Goal: Obtain resource: Obtain resource

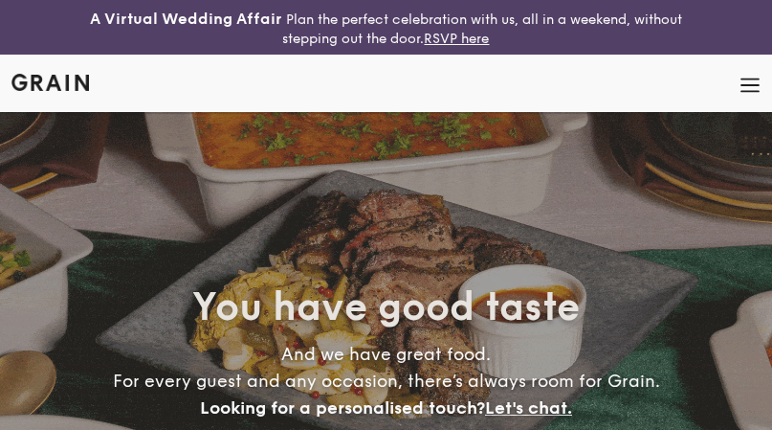
select select
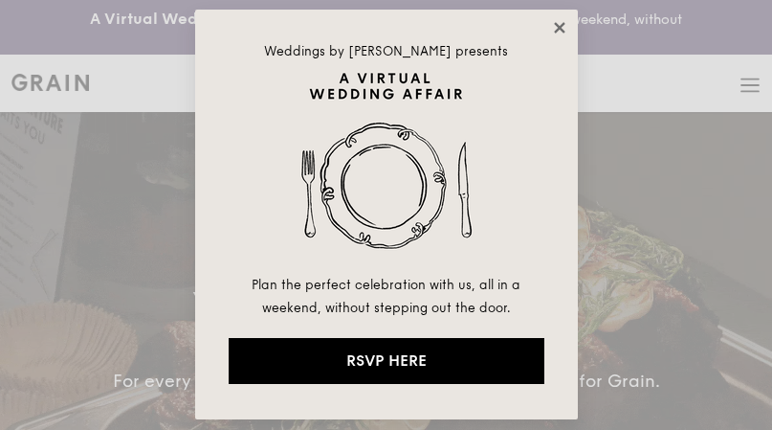
click at [559, 24] on icon at bounding box center [559, 27] width 17 height 17
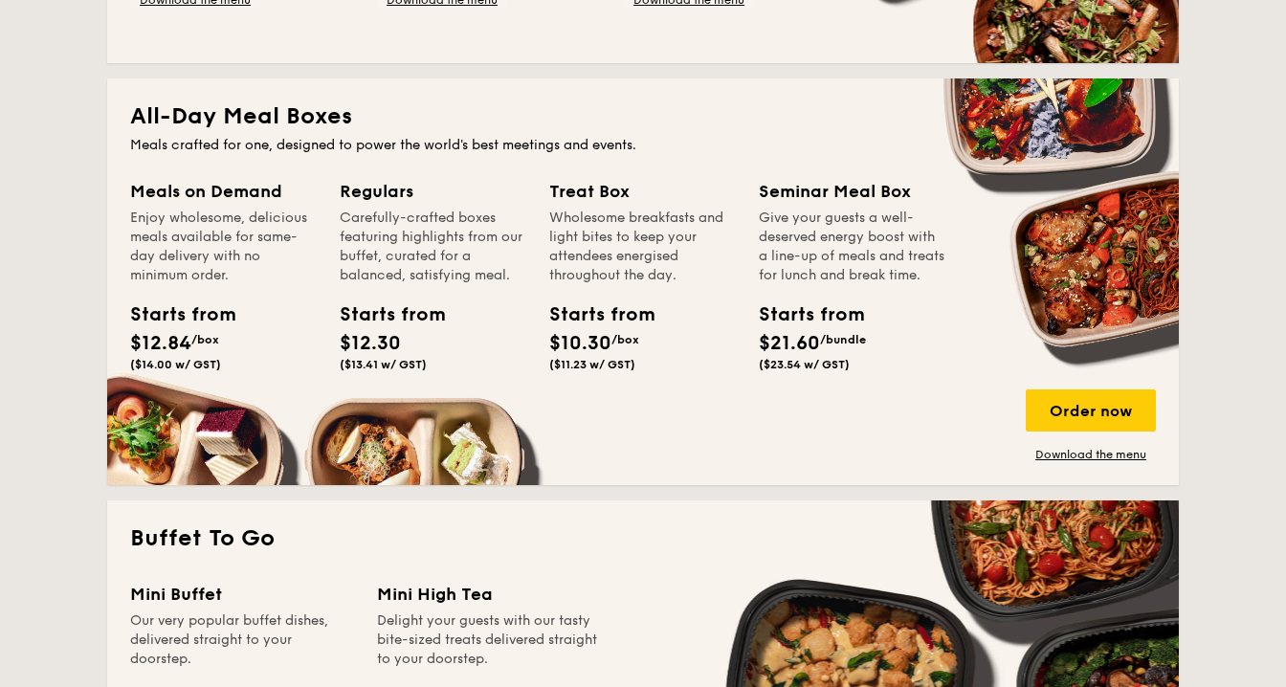
scroll to position [857, 0]
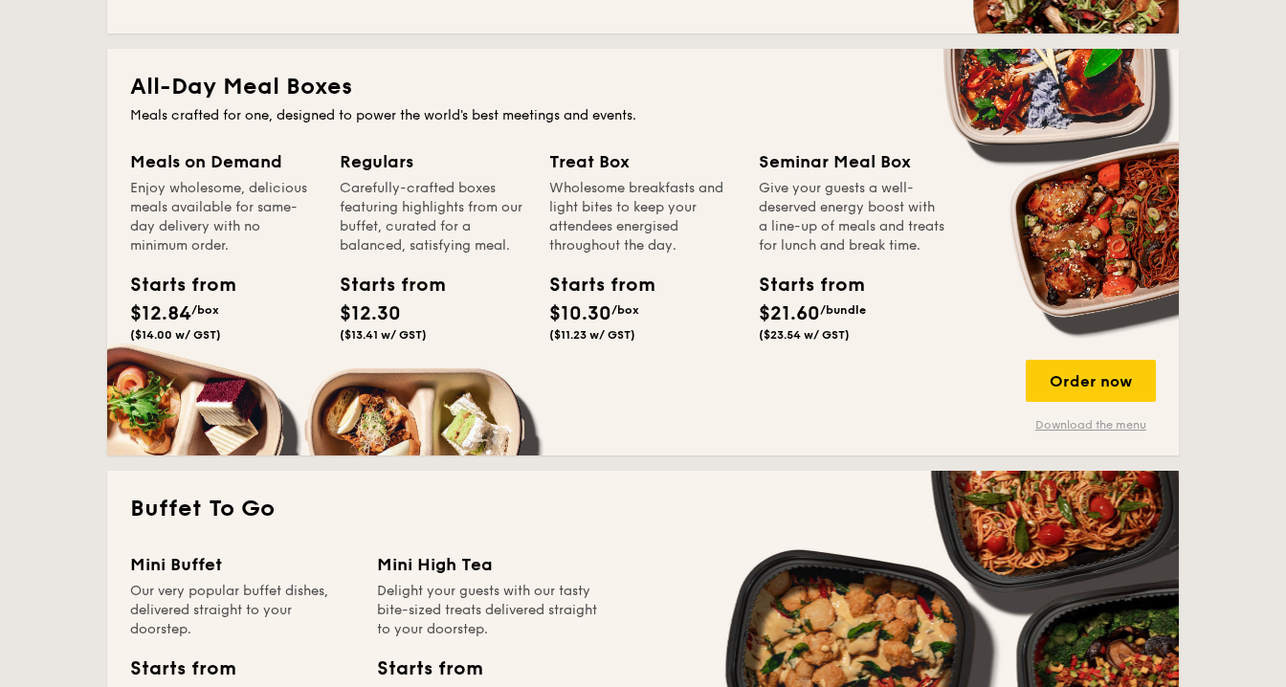
click at [771, 424] on link "Download the menu" at bounding box center [1091, 424] width 130 height 15
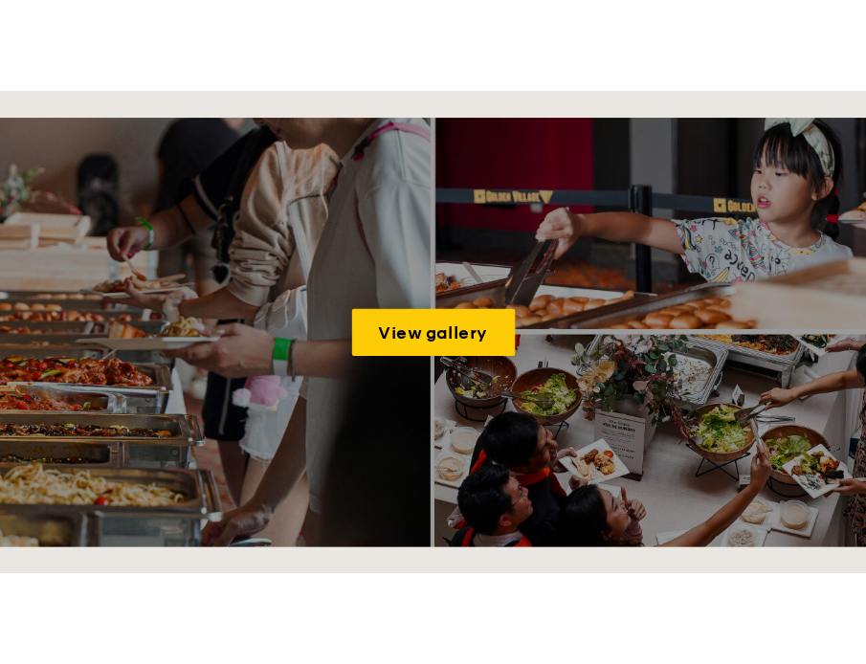
scroll to position [2713, 0]
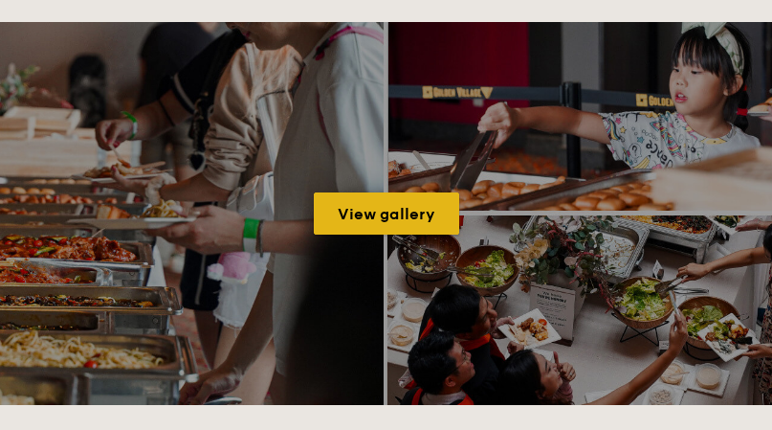
click at [408, 208] on link "View gallery" at bounding box center [386, 213] width 145 height 42
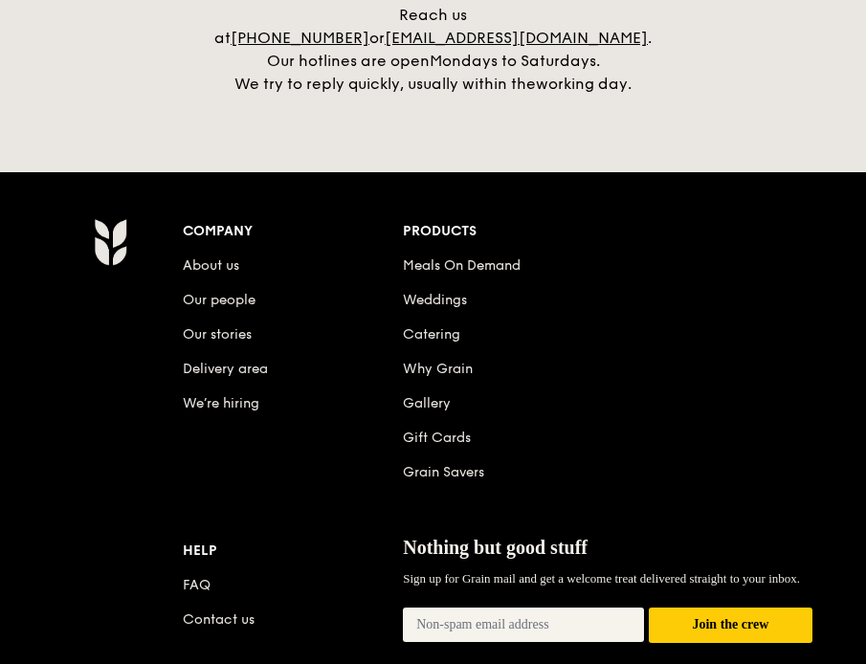
scroll to position [4236, 0]
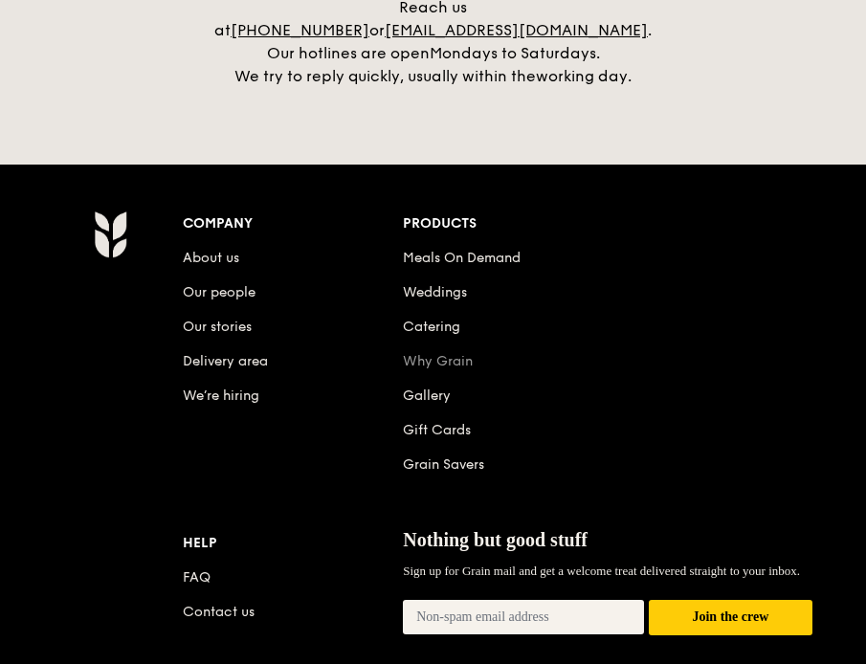
click at [435, 353] on link "Why Grain" at bounding box center [438, 361] width 70 height 16
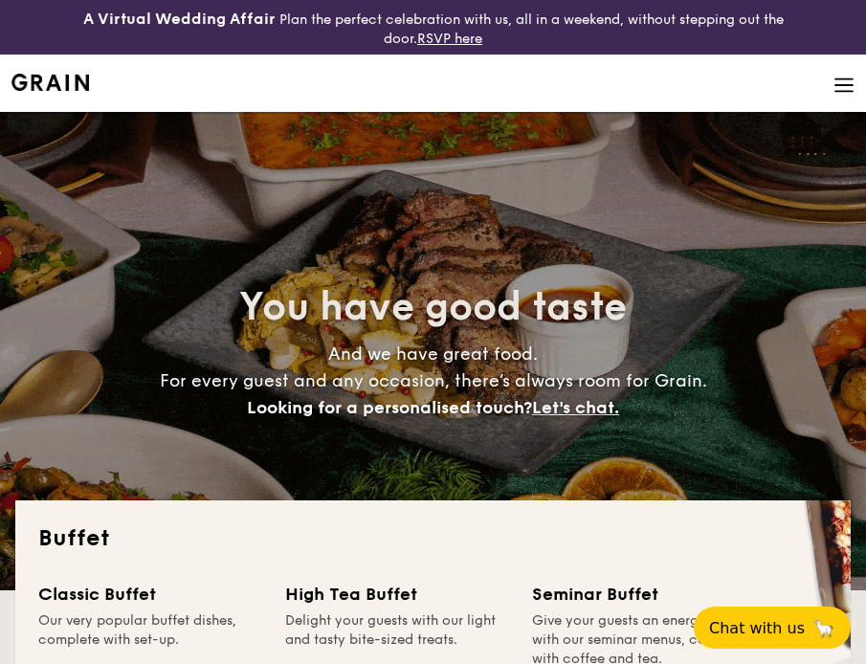
select select
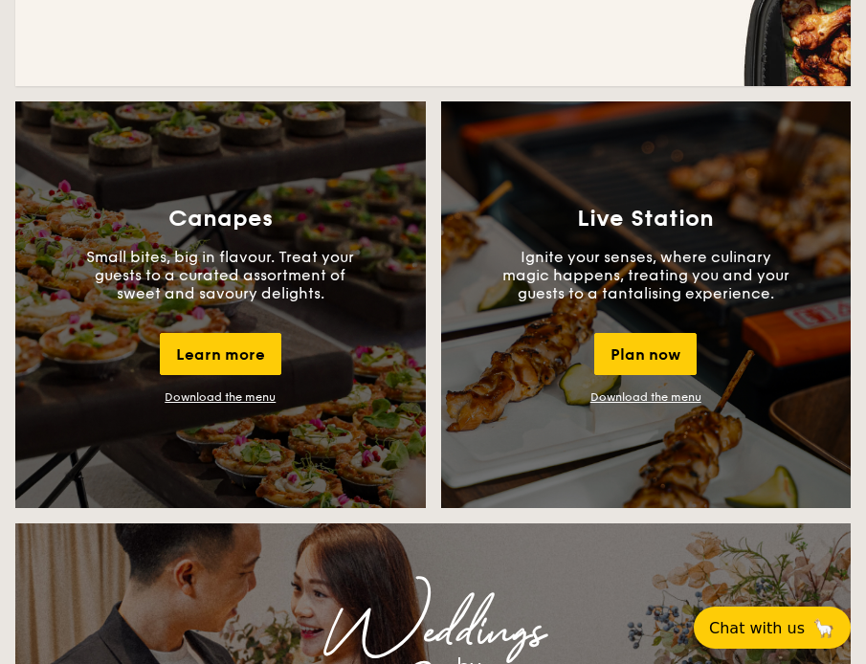
scroll to position [1757, 0]
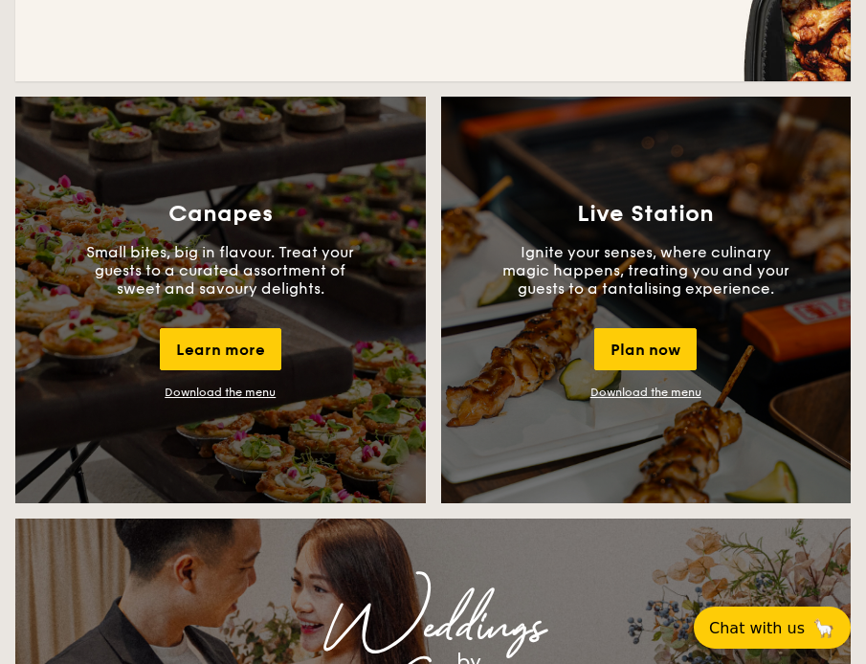
click at [203, 389] on link "Download the menu" at bounding box center [220, 392] width 111 height 13
